Goal: Task Accomplishment & Management: Use online tool/utility

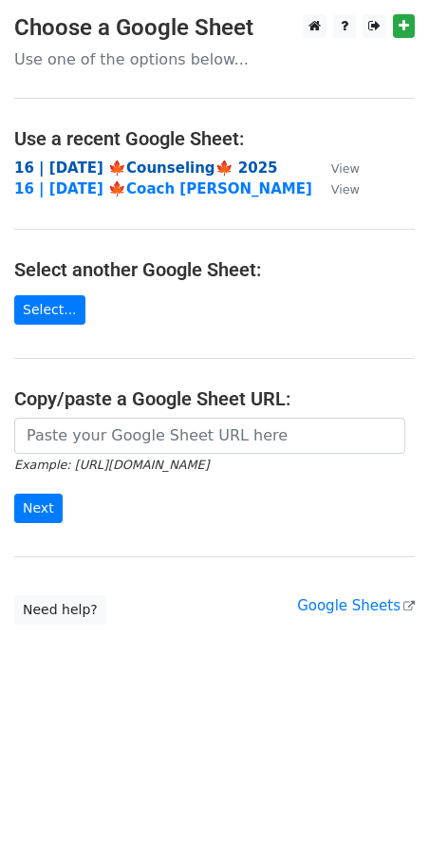
click at [79, 165] on strong "16 | [DATE] 🍁Counseling🍁 2025" at bounding box center [146, 168] width 264 height 17
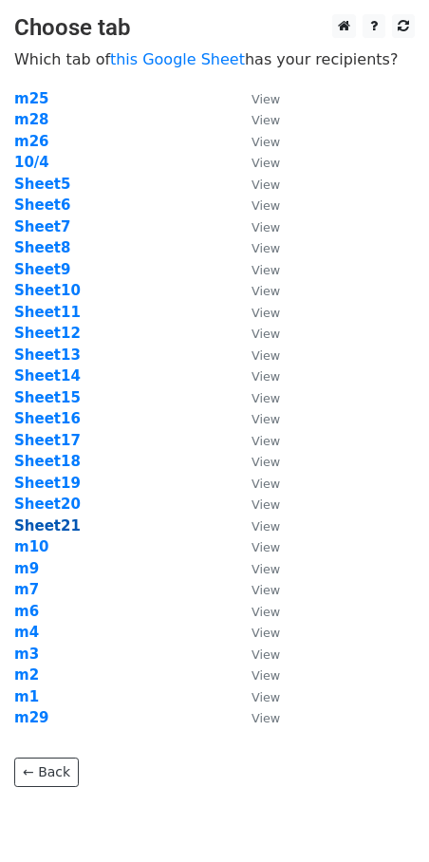
click at [53, 526] on strong "Sheet21" at bounding box center [47, 526] width 66 height 17
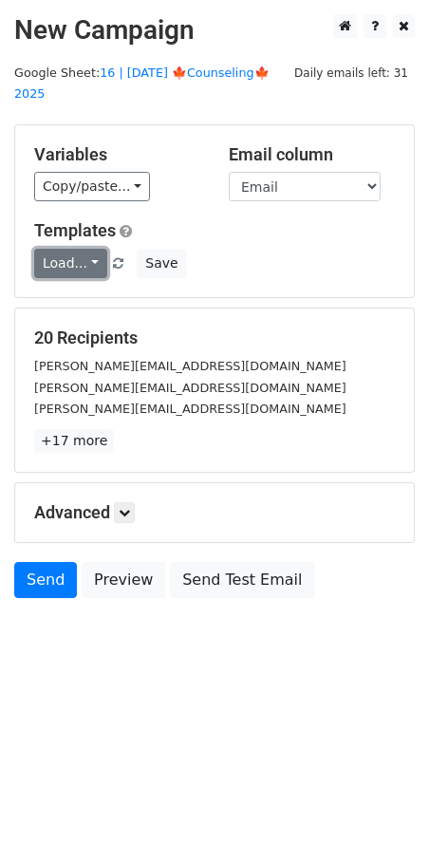
click at [64, 249] on link "Load..." at bounding box center [70, 263] width 73 height 29
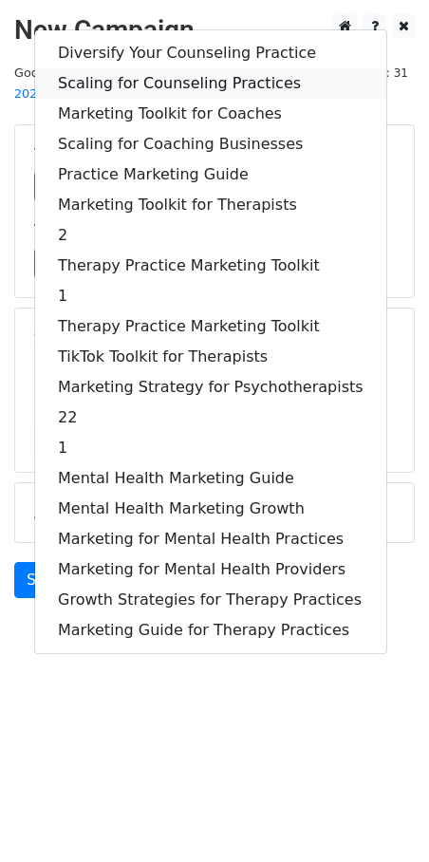
click at [201, 73] on link "Scaling for Counseling Practices" at bounding box center [210, 83] width 351 height 30
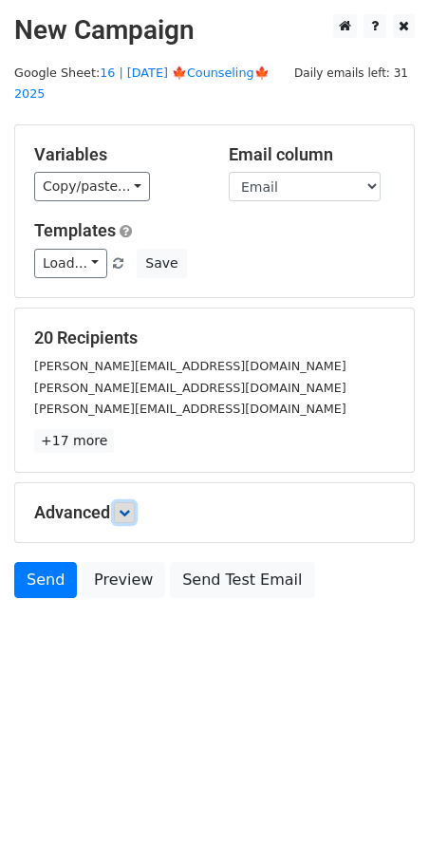
click at [130, 507] on icon at bounding box center [124, 512] width 11 height 11
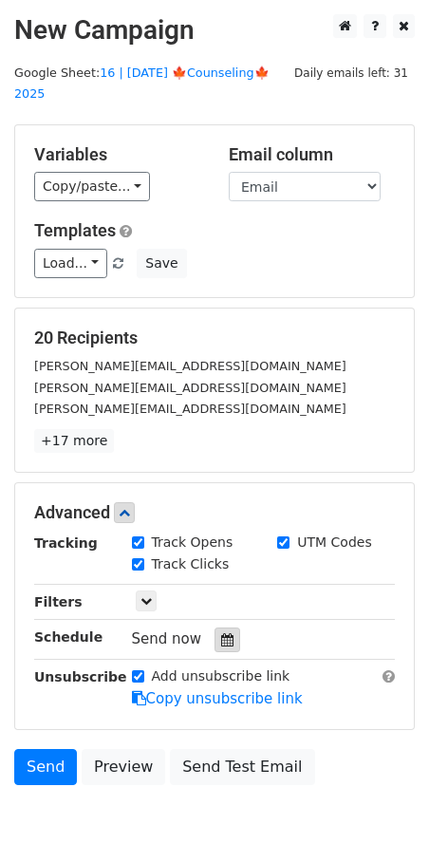
click at [219, 628] on div at bounding box center [228, 640] width 26 height 25
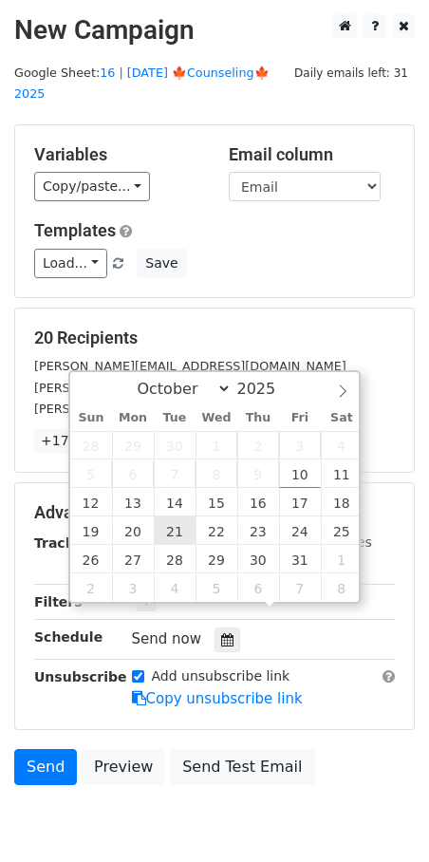
type input "2025-10-21 12:00"
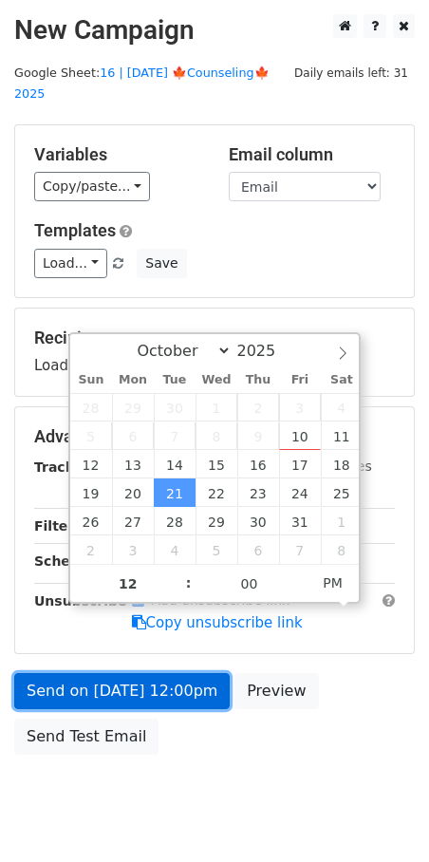
click at [145, 673] on link "Send on Oct 21 at 12:00pm" at bounding box center [122, 691] width 216 height 36
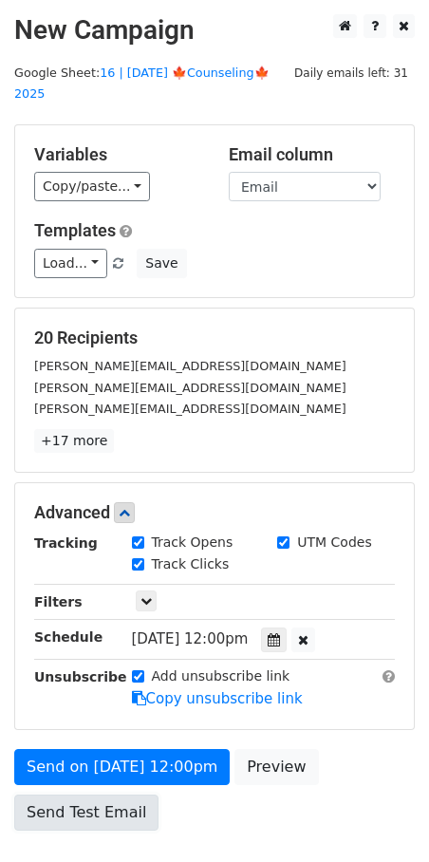
click at [105, 795] on link "Send Test Email" at bounding box center [86, 813] width 144 height 36
